Goal: Information Seeking & Learning: Learn about a topic

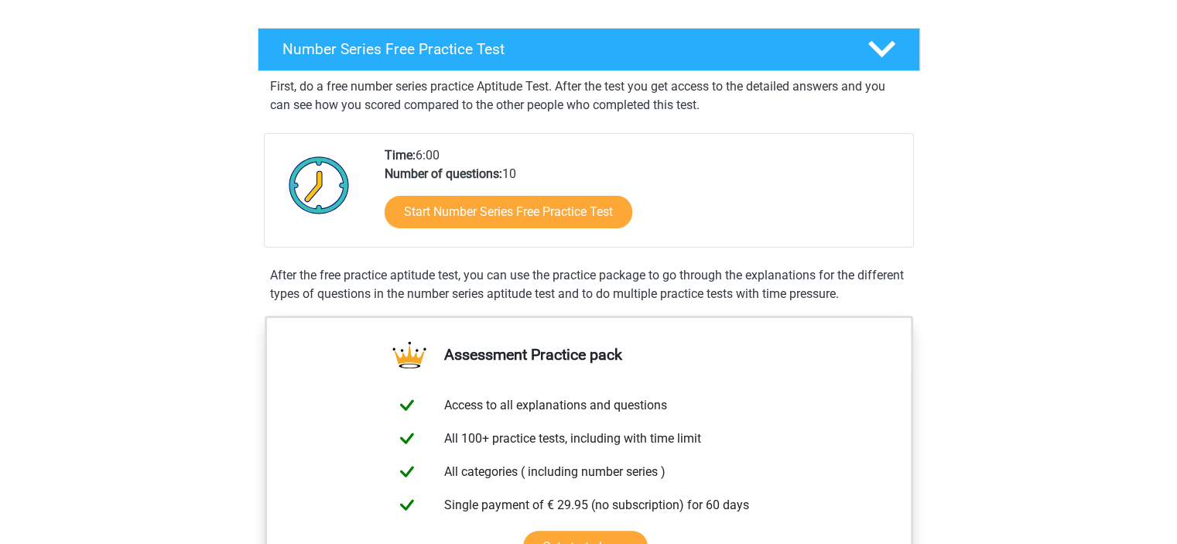
scroll to position [234, 0]
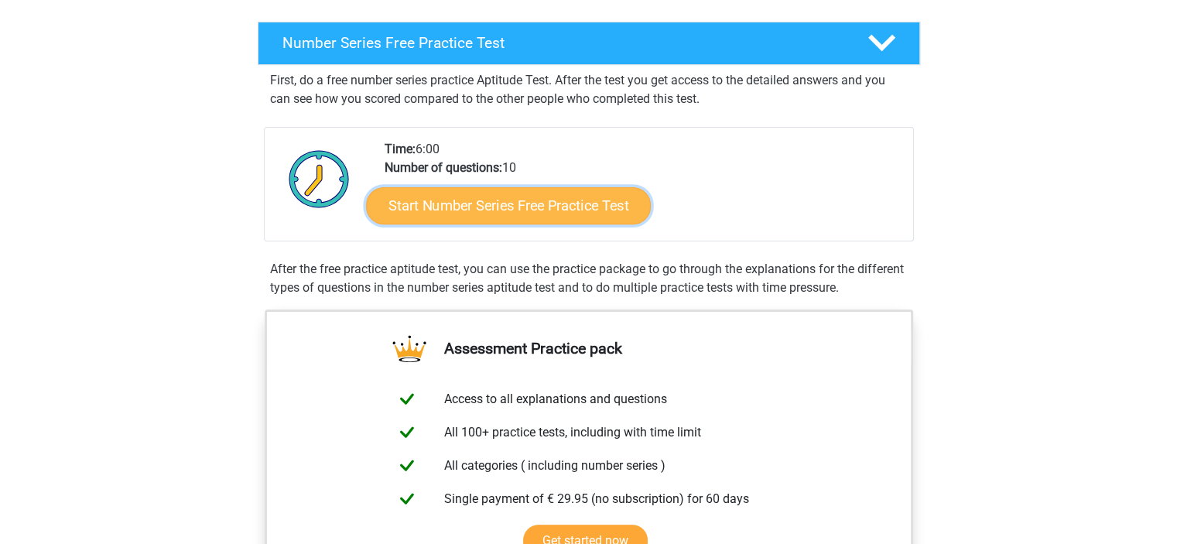
click at [570, 207] on link "Start Number Series Free Practice Test" at bounding box center [508, 204] width 285 height 37
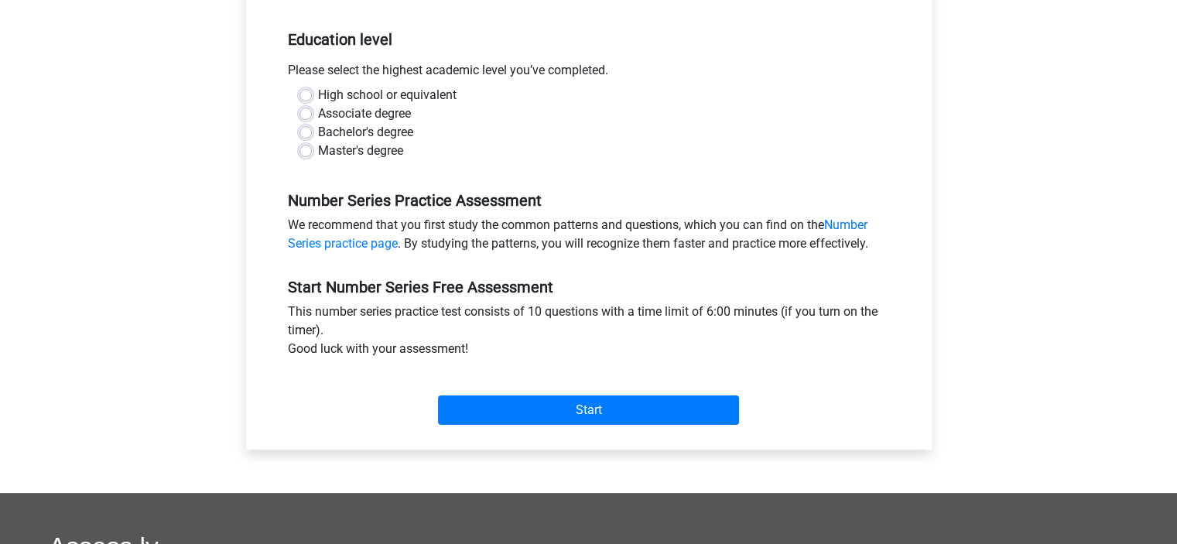
scroll to position [306, 0]
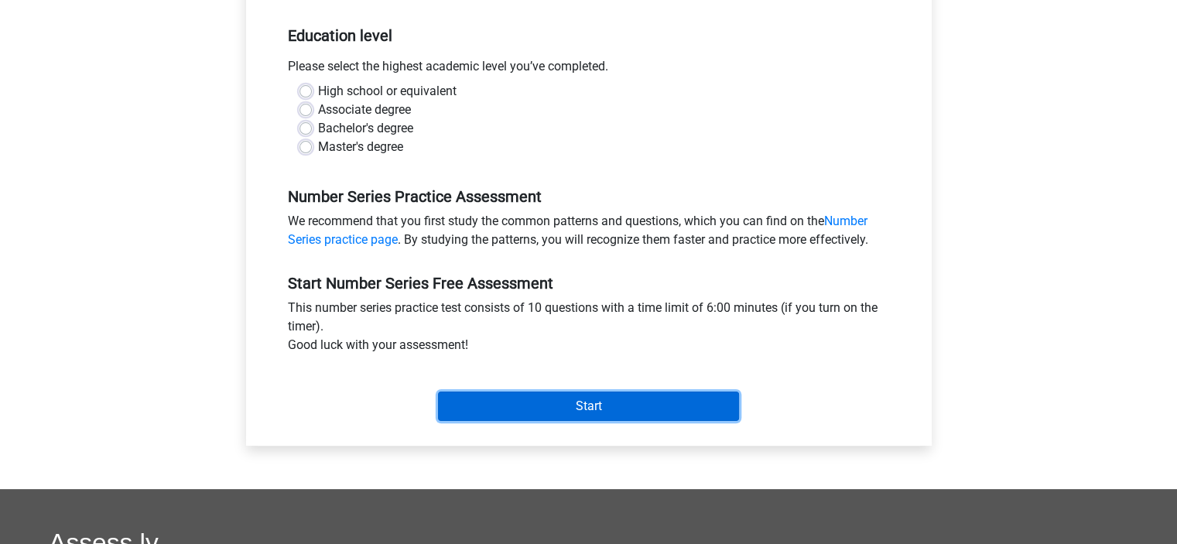
click at [547, 394] on input "Start" at bounding box center [588, 406] width 301 height 29
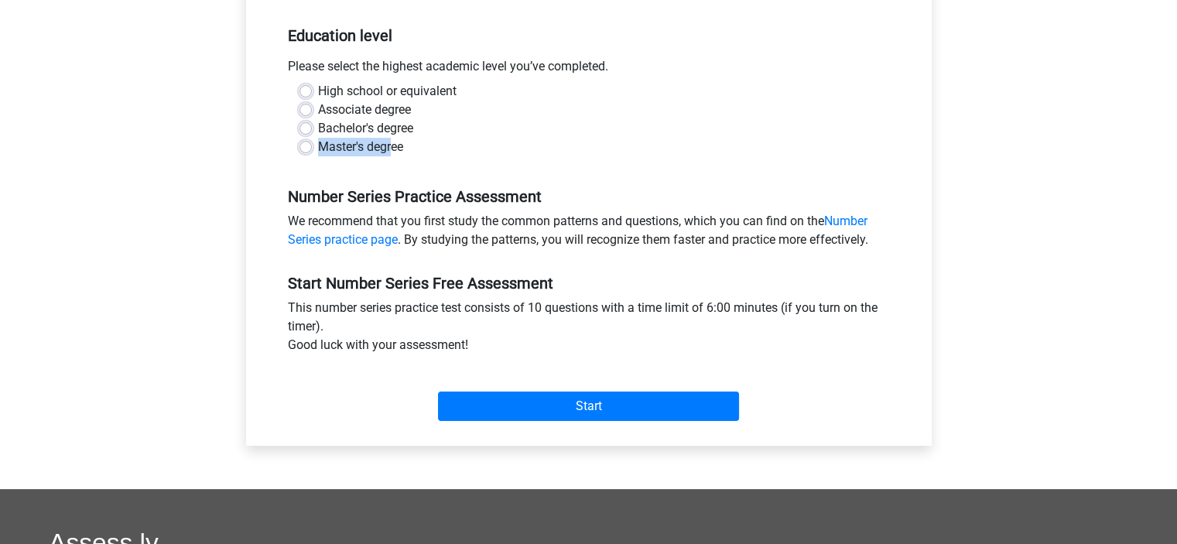
drag, startPoint x: 528, startPoint y: 119, endPoint x: 390, endPoint y: 153, distance: 141.9
click at [390, 153] on div "High school or equivalent Associate degree Bachelor's degree Master's degree" at bounding box center [589, 119] width 602 height 74
click at [390, 153] on label "Master's degree" at bounding box center [360, 147] width 85 height 19
click at [312, 153] on input "Master's degree" at bounding box center [305, 145] width 12 height 15
radio input "true"
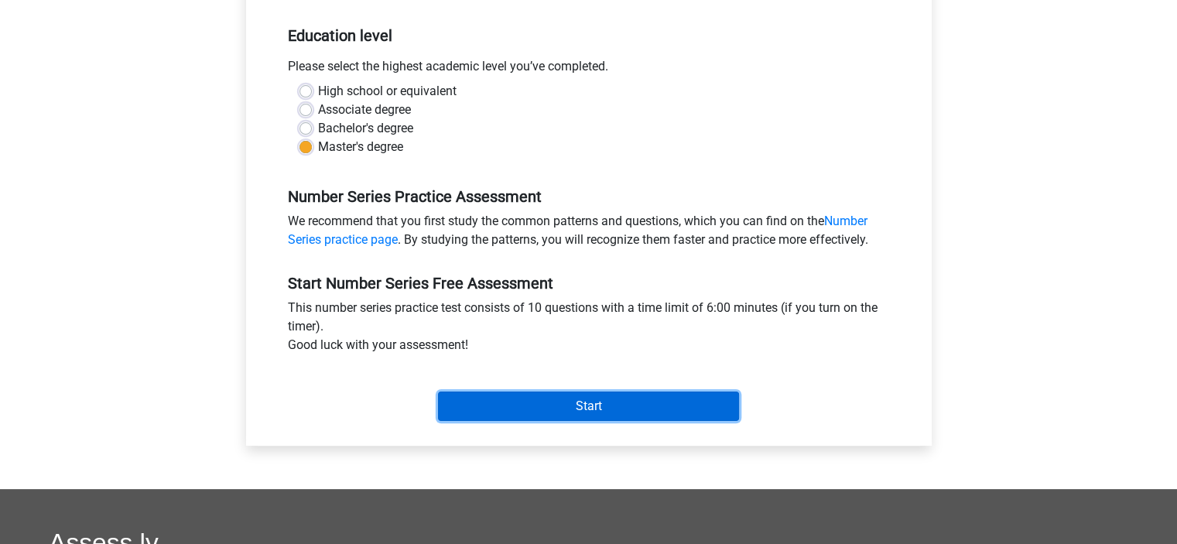
click at [553, 396] on input "Start" at bounding box center [588, 406] width 301 height 29
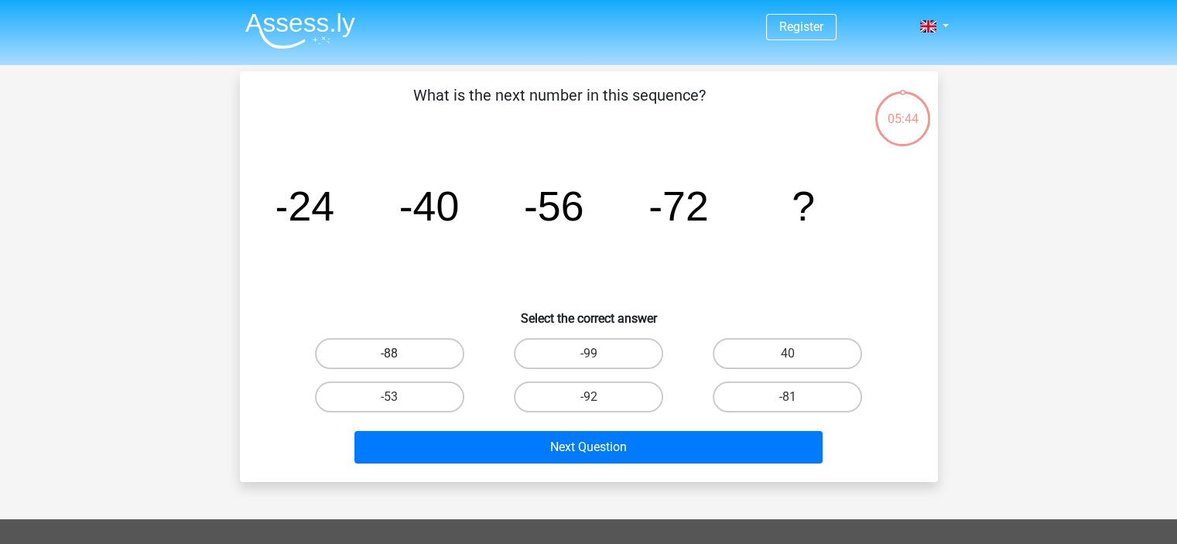
click at [421, 343] on label "-88" at bounding box center [389, 353] width 149 height 31
click at [399, 354] on input "-88" at bounding box center [394, 359] width 10 height 10
radio input "true"
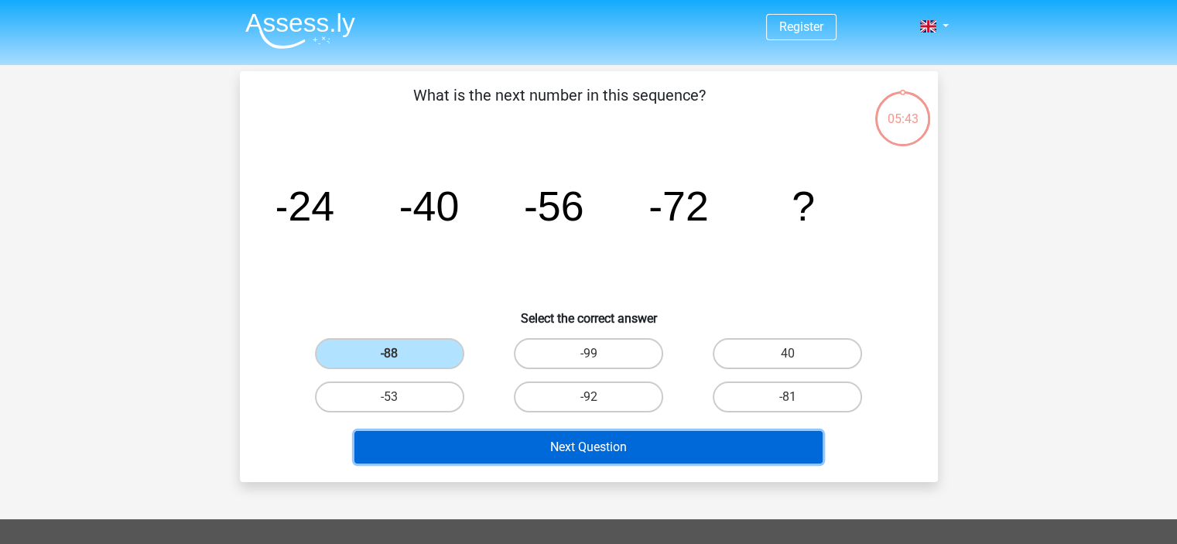
click at [493, 451] on button "Next Question" at bounding box center [588, 447] width 468 height 33
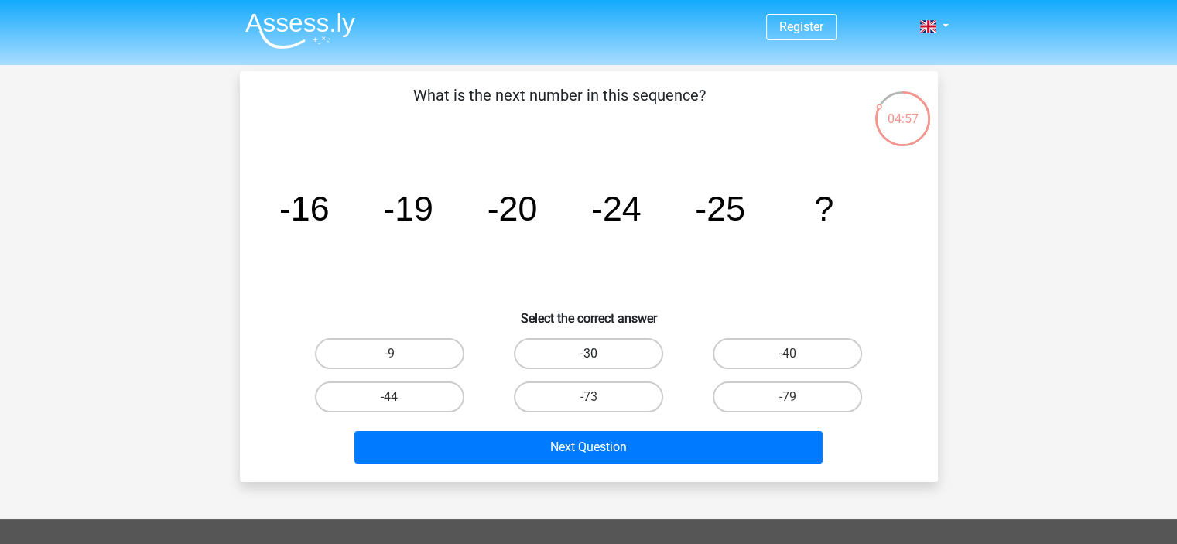
click at [601, 362] on label "-30" at bounding box center [588, 353] width 149 height 31
click at [598, 362] on input "-30" at bounding box center [593, 359] width 10 height 10
radio input "true"
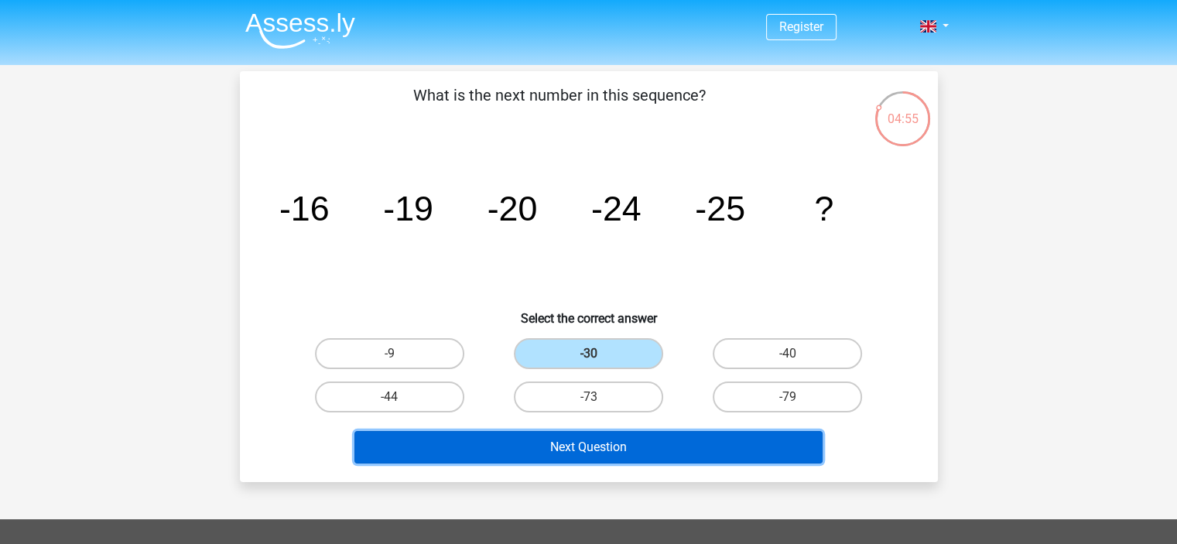
click at [627, 460] on button "Next Question" at bounding box center [588, 447] width 468 height 33
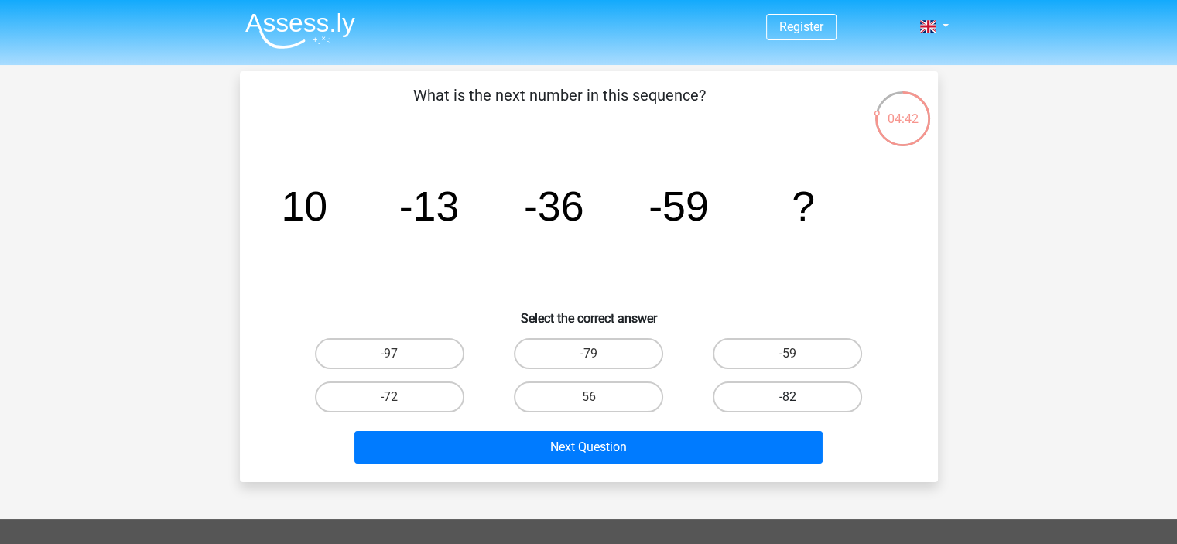
click at [785, 393] on label "-82" at bounding box center [787, 397] width 149 height 31
click at [788, 397] on input "-82" at bounding box center [793, 402] width 10 height 10
radio input "true"
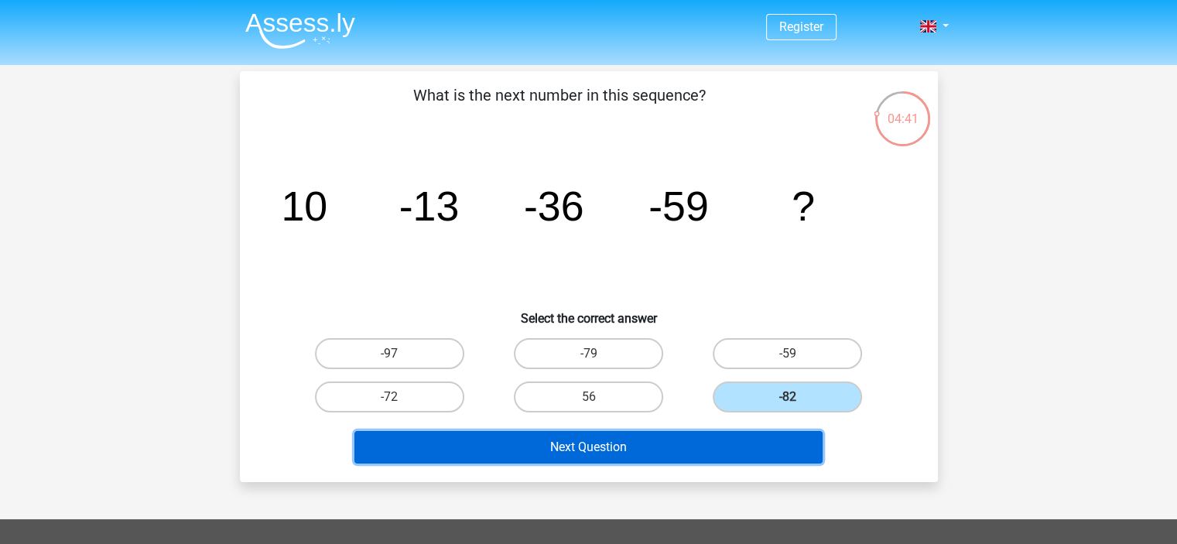
click at [747, 449] on button "Next Question" at bounding box center [588, 447] width 468 height 33
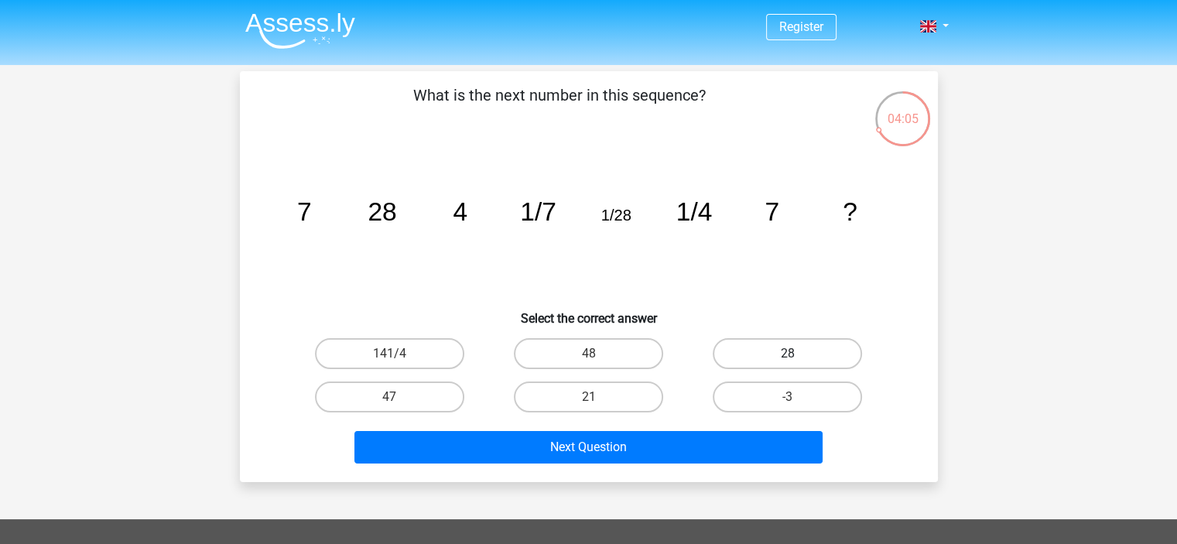
click at [782, 360] on label "28" at bounding box center [787, 353] width 149 height 31
click at [788, 360] on input "28" at bounding box center [793, 359] width 10 height 10
radio input "true"
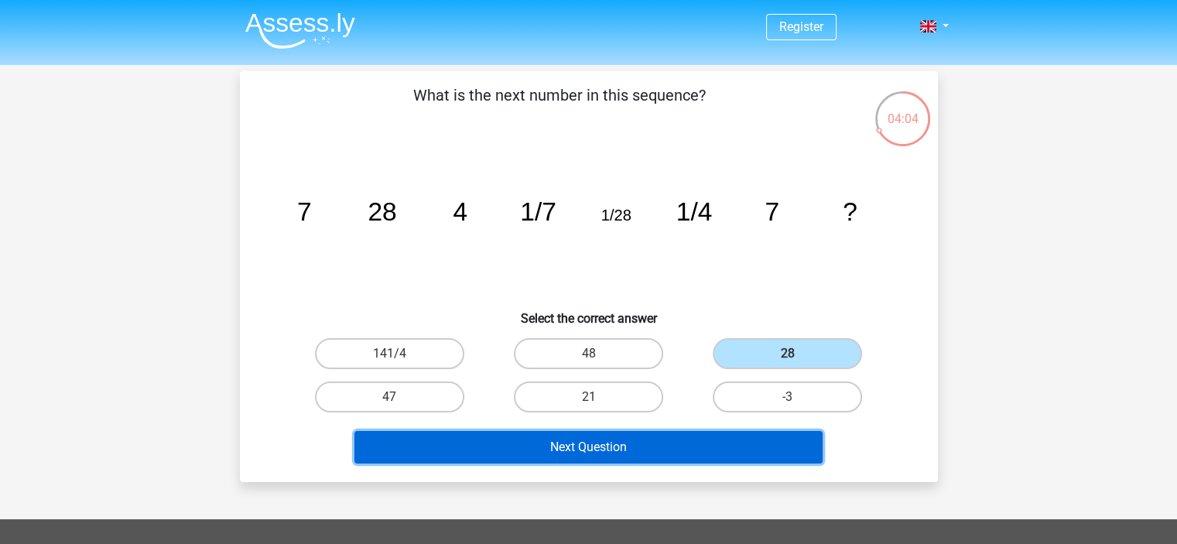
click at [674, 432] on button "Next Question" at bounding box center [588, 447] width 468 height 33
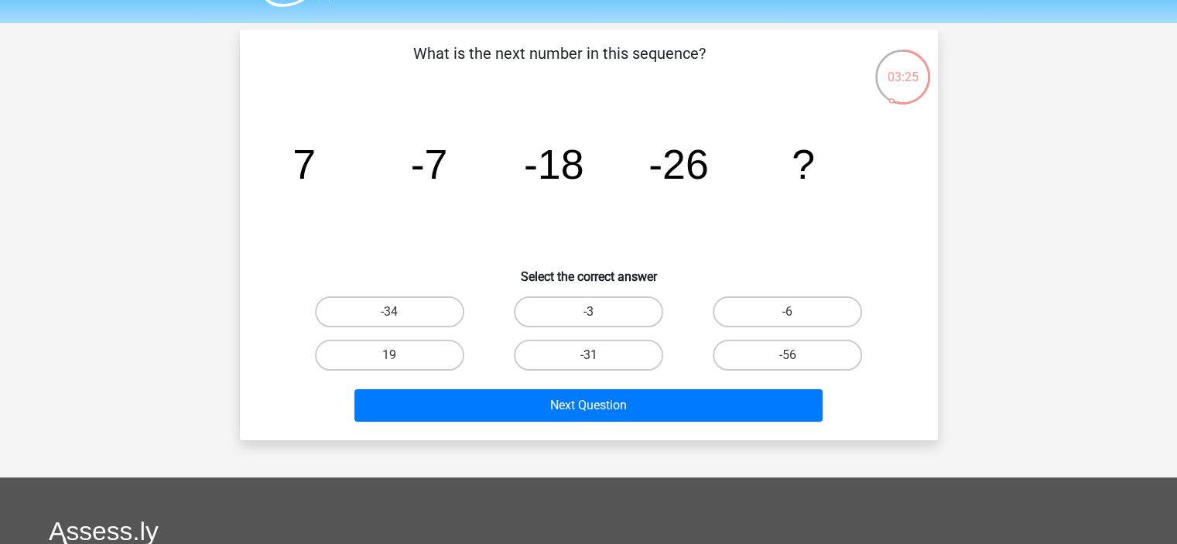
scroll to position [40, 0]
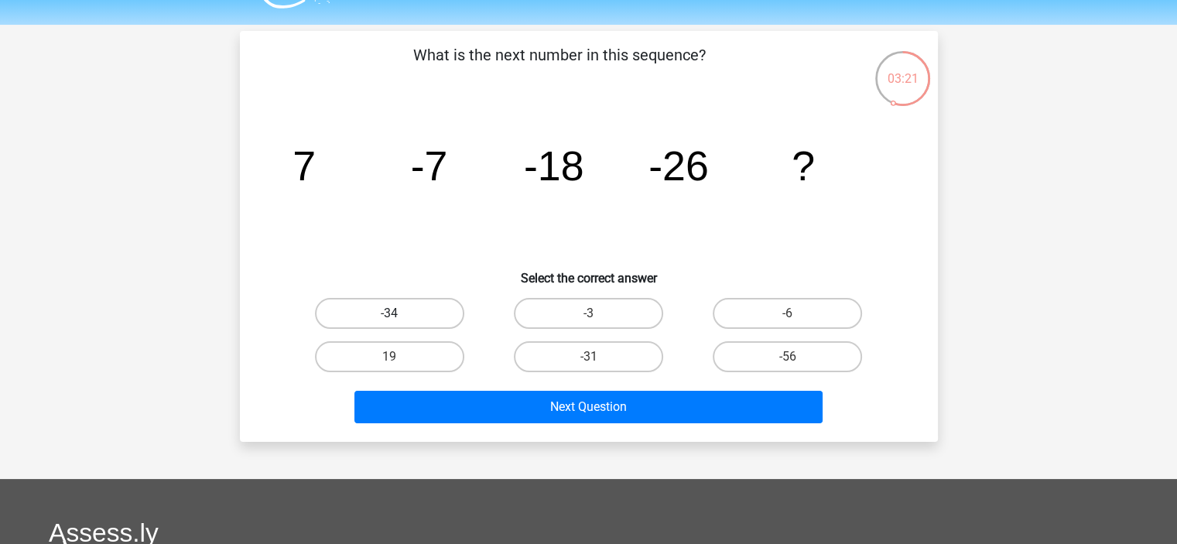
click at [440, 298] on label "-34" at bounding box center [389, 313] width 149 height 31
click at [399, 313] on input "-34" at bounding box center [394, 318] width 10 height 10
radio input "true"
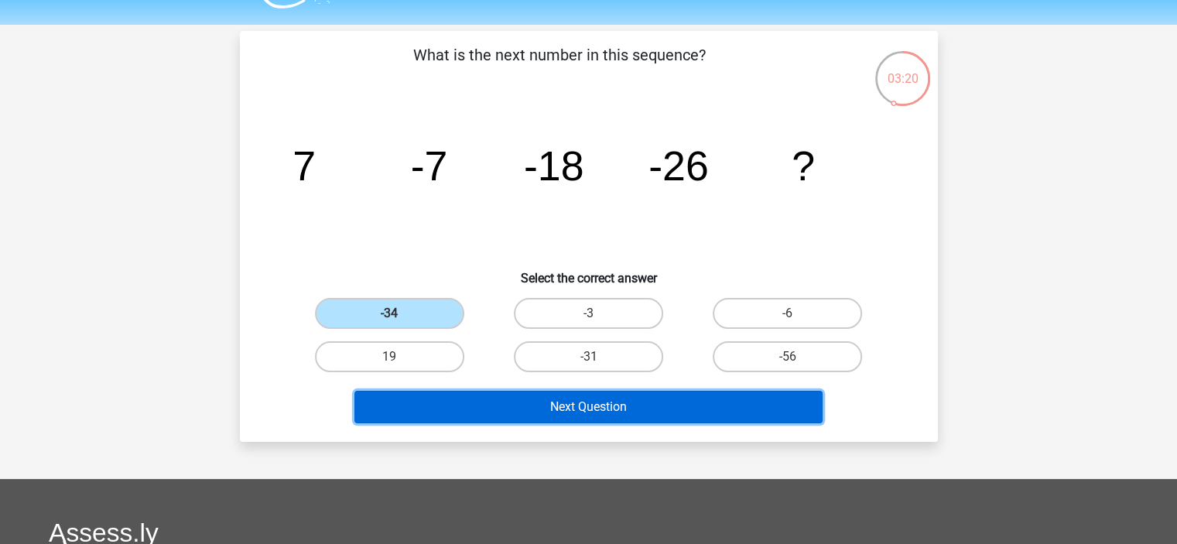
click at [498, 398] on button "Next Question" at bounding box center [588, 407] width 468 height 33
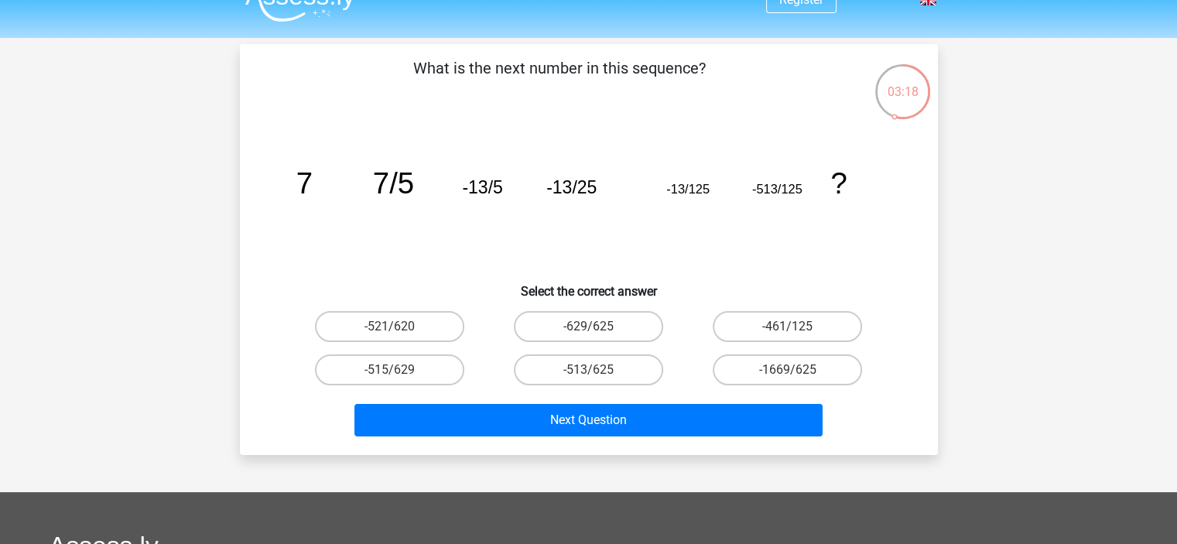
scroll to position [26, 0]
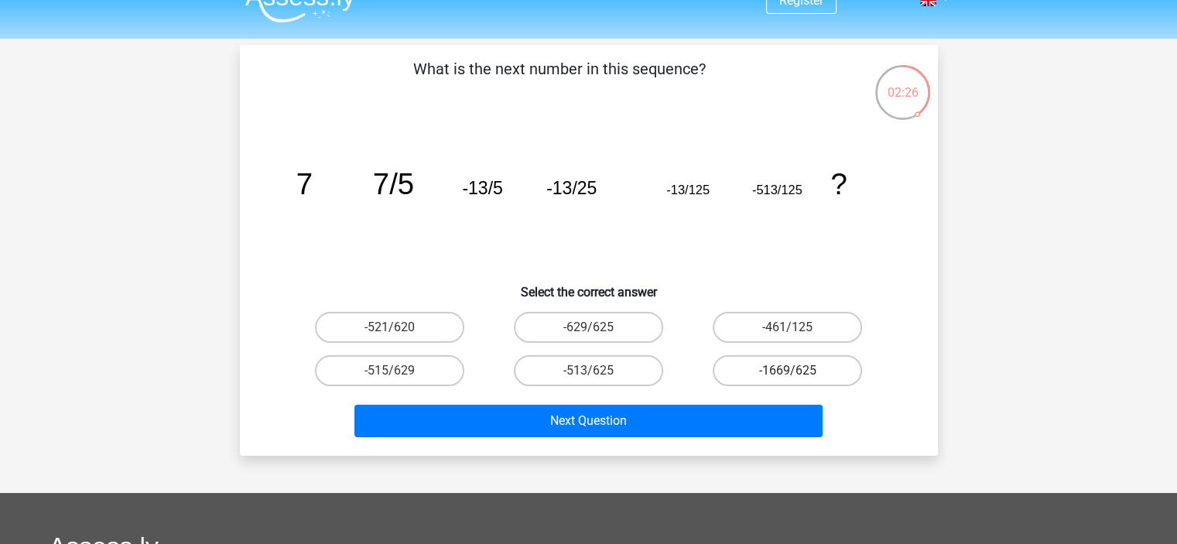
click at [752, 368] on label "-1669/625" at bounding box center [787, 370] width 149 height 31
click at [788, 371] on input "-1669/625" at bounding box center [793, 376] width 10 height 10
radio input "true"
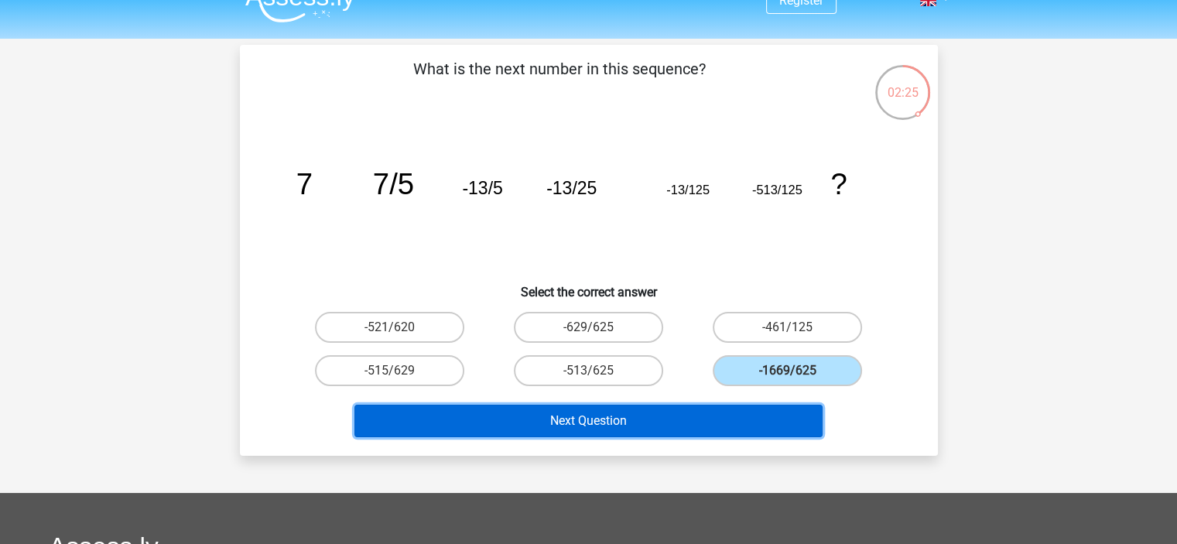
click at [696, 429] on button "Next Question" at bounding box center [588, 421] width 468 height 33
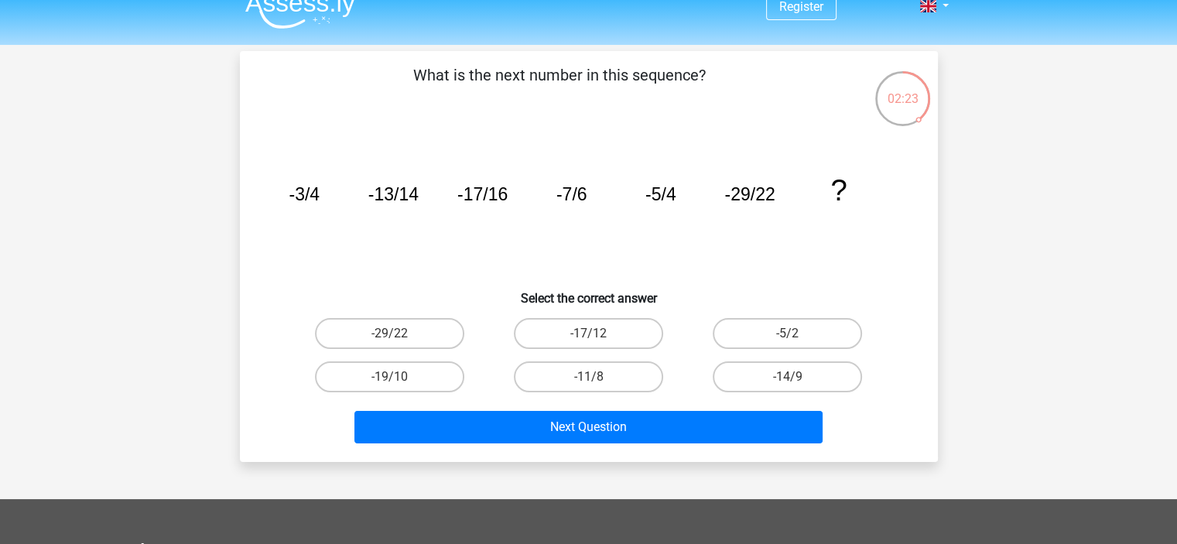
scroll to position [19, 0]
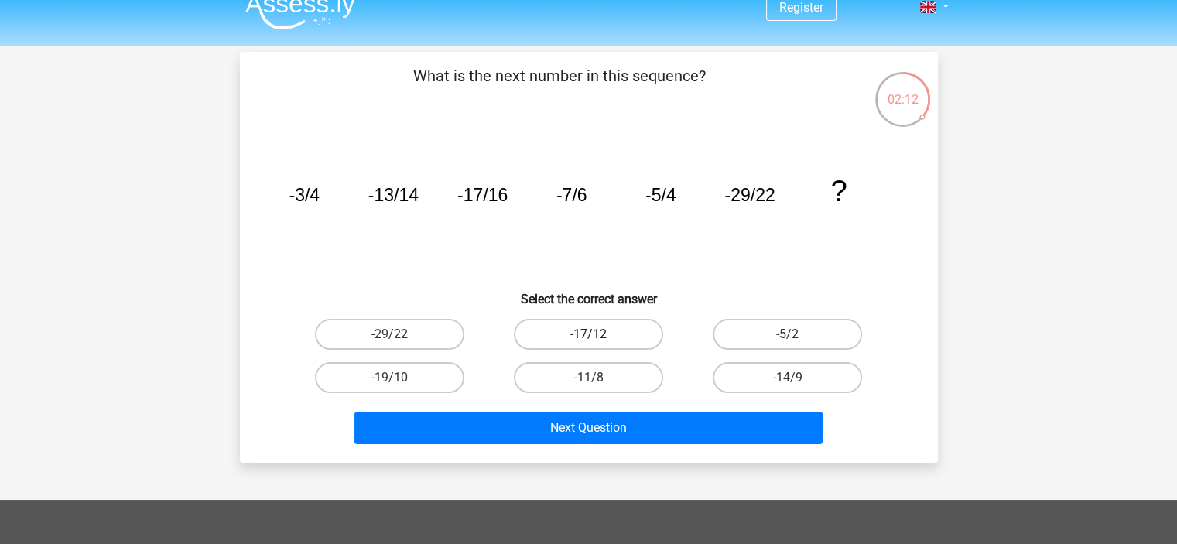
click at [594, 321] on label "-17/12" at bounding box center [588, 334] width 149 height 31
click at [594, 334] on input "-17/12" at bounding box center [593, 339] width 10 height 10
radio input "true"
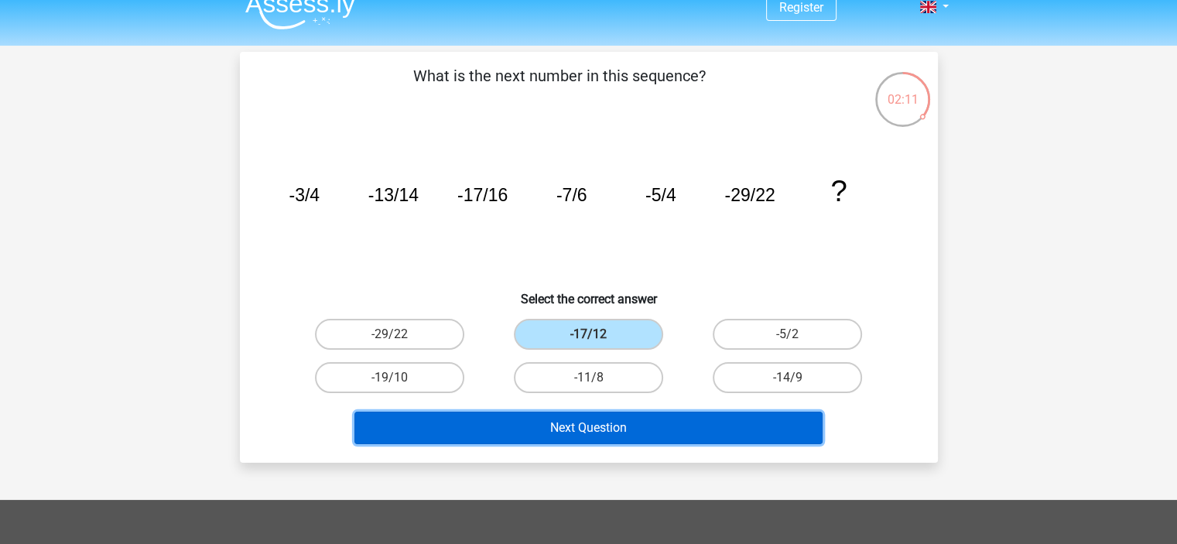
click at [588, 414] on button "Next Question" at bounding box center [588, 428] width 468 height 33
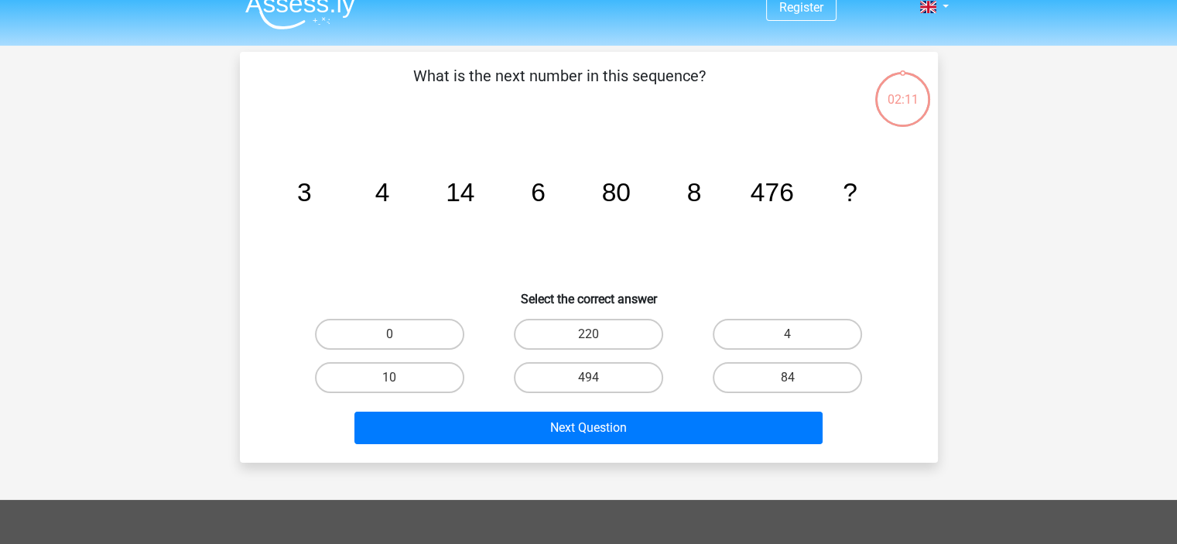
scroll to position [71, 0]
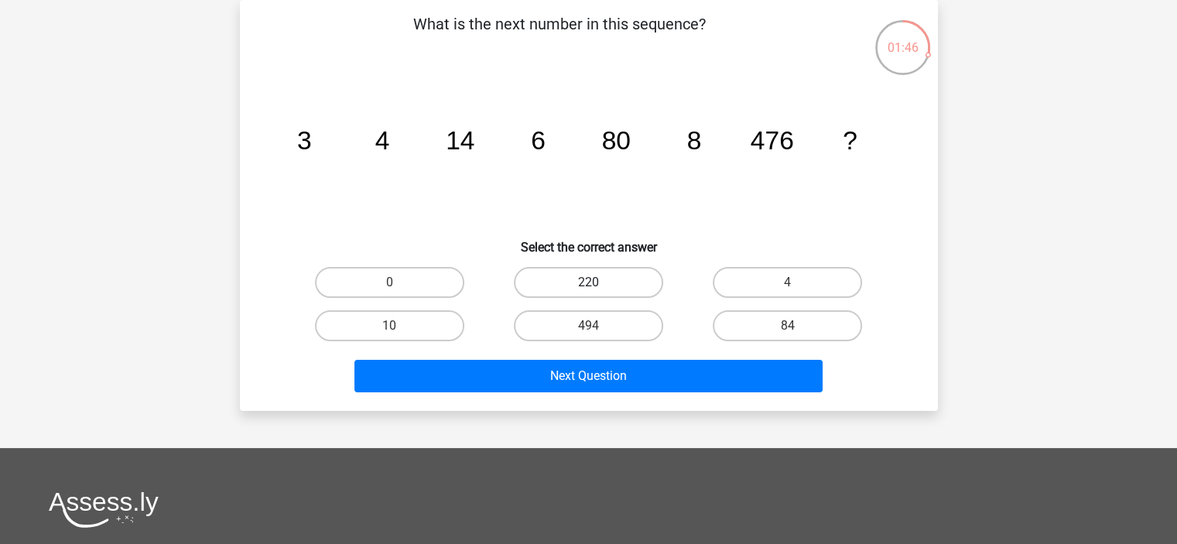
click at [598, 274] on label "220" at bounding box center [588, 282] width 149 height 31
click at [598, 282] on input "220" at bounding box center [593, 287] width 10 height 10
radio input "true"
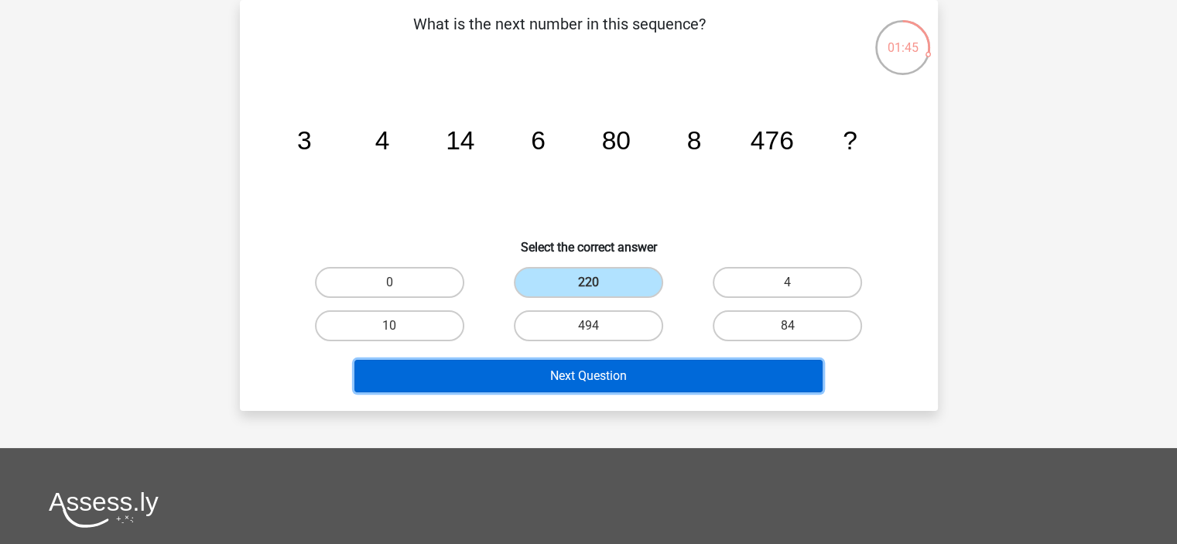
click at [577, 371] on button "Next Question" at bounding box center [588, 376] width 468 height 33
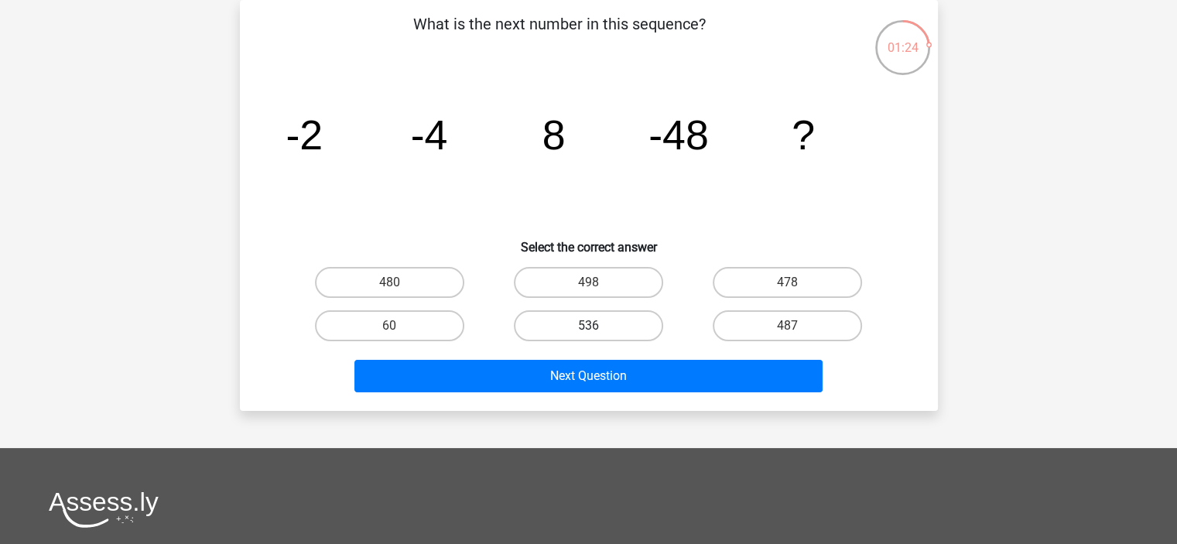
click at [590, 313] on label "536" at bounding box center [588, 325] width 149 height 31
click at [590, 326] on input "536" at bounding box center [593, 331] width 10 height 10
radio input "true"
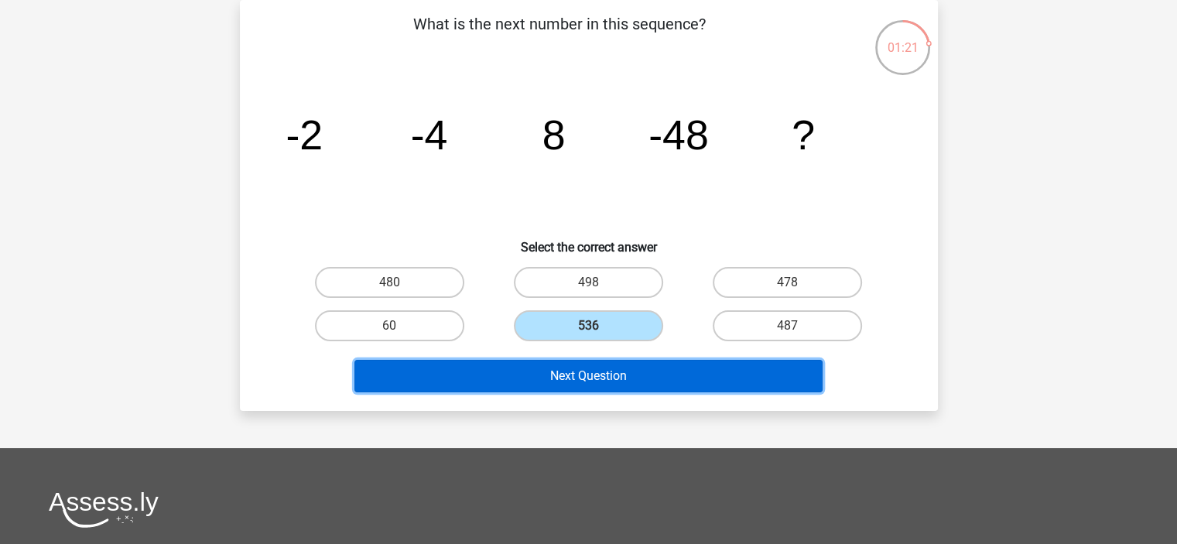
click at [605, 364] on button "Next Question" at bounding box center [588, 376] width 468 height 33
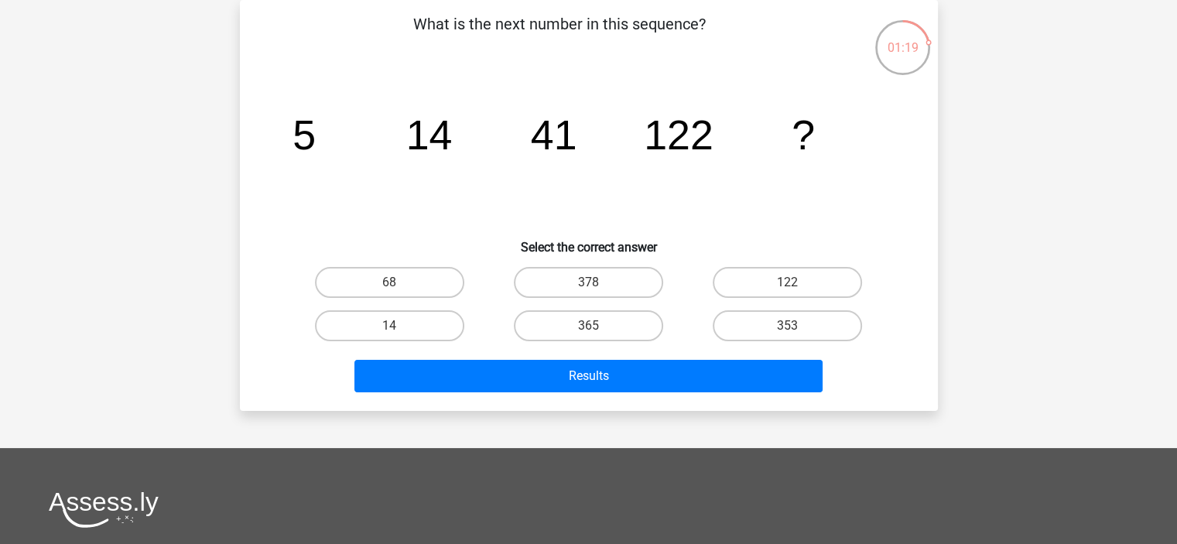
scroll to position [36, 0]
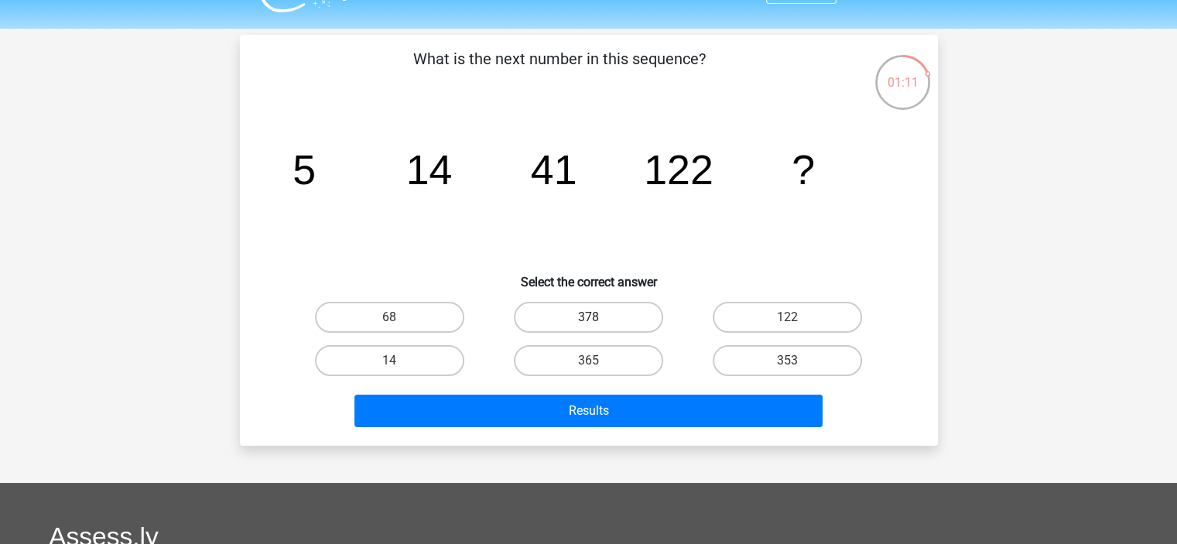
click at [601, 317] on label "378" at bounding box center [588, 317] width 149 height 31
click at [598, 317] on input "378" at bounding box center [593, 322] width 10 height 10
radio input "true"
click at [596, 390] on div "Results" at bounding box center [589, 407] width 648 height 51
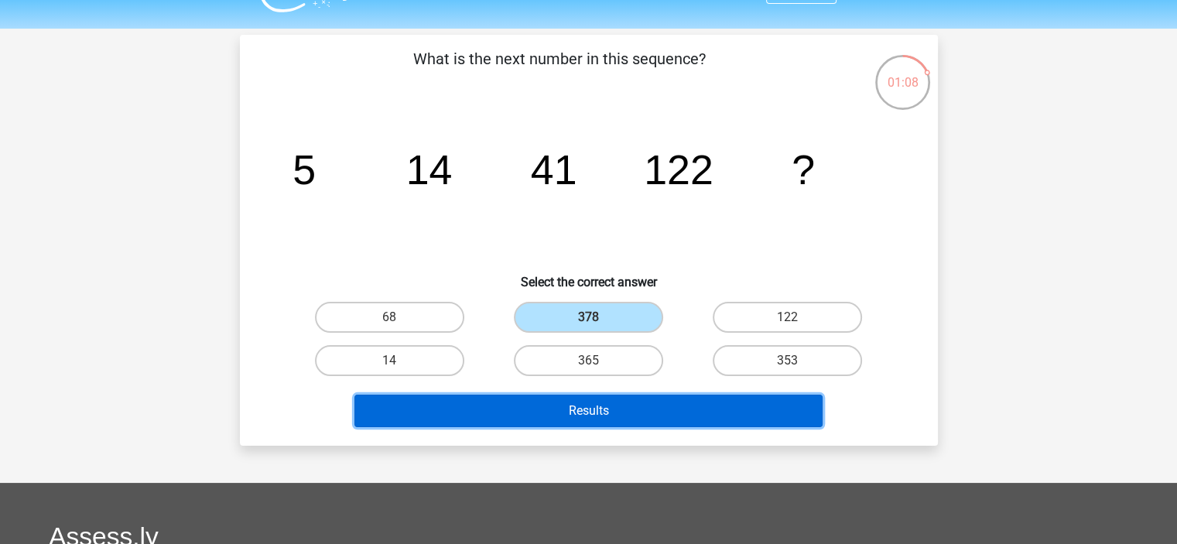
click at [566, 404] on button "Results" at bounding box center [588, 411] width 468 height 33
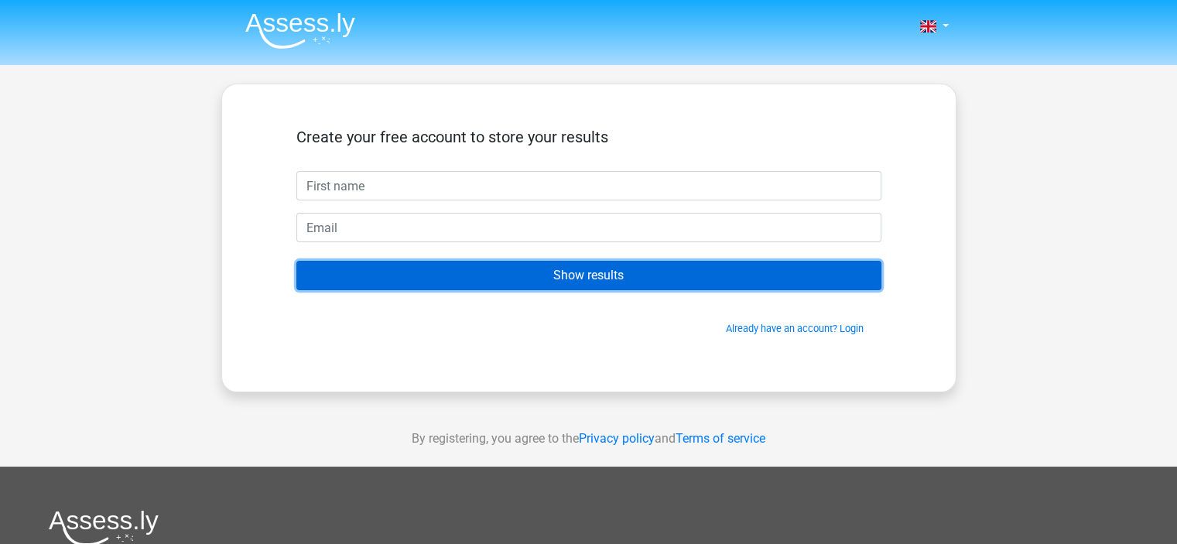
click at [739, 273] on input "Show results" at bounding box center [588, 275] width 585 height 29
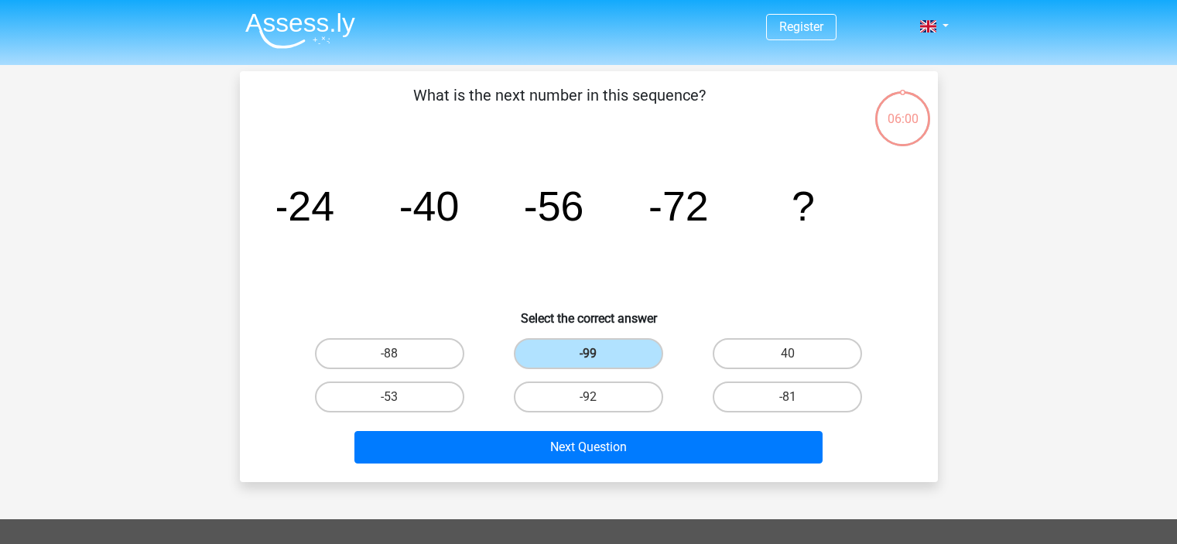
scroll to position [36, 0]
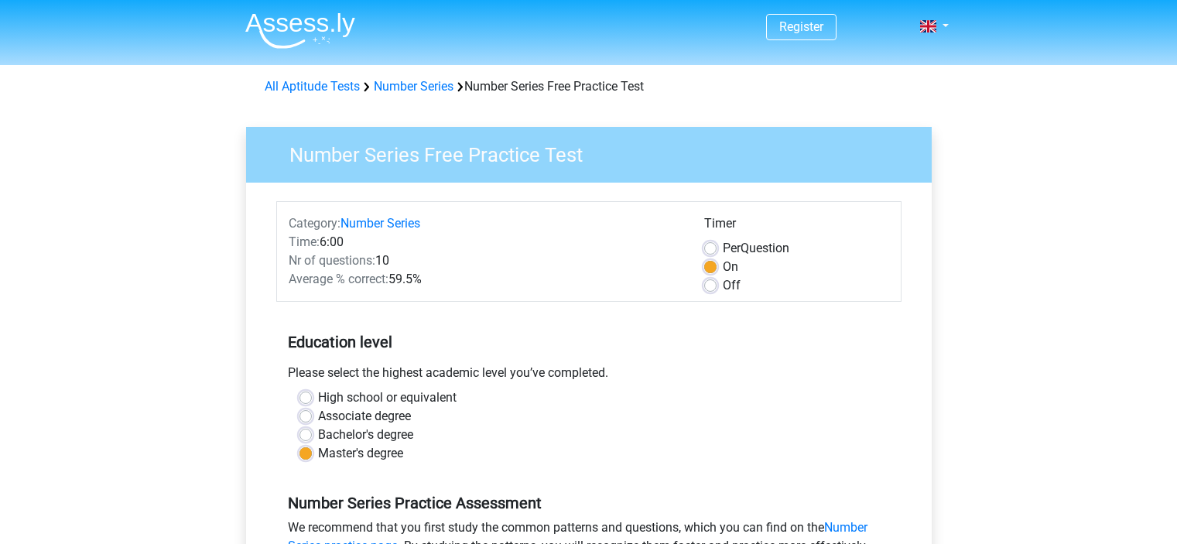
scroll to position [306, 0]
